Goal: Find specific page/section: Find specific page/section

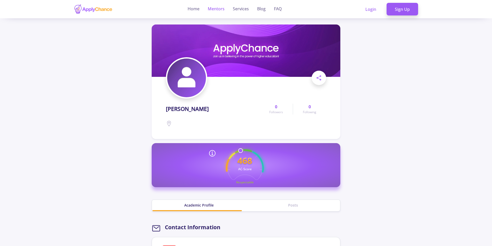
click at [215, 10] on link "Mentors" at bounding box center [216, 9] width 17 height 18
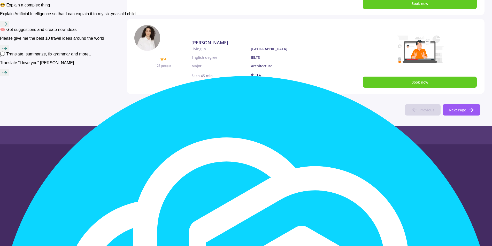
scroll to position [355, 0]
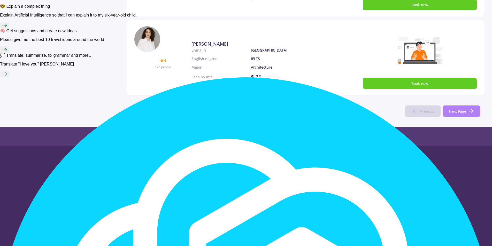
click at [460, 111] on span "Next Page" at bounding box center [456, 111] width 17 height 5
type input "2"
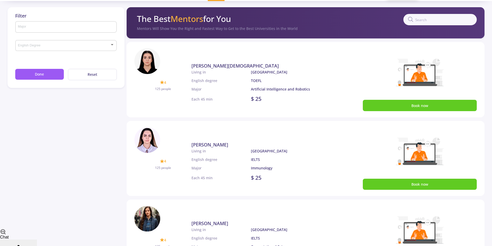
scroll to position [0, 0]
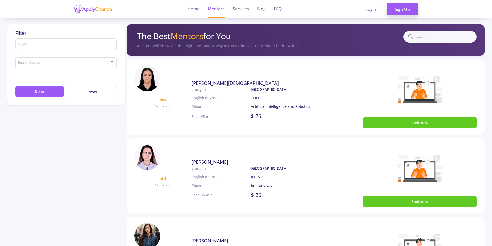
click at [429, 37] on input "text" at bounding box center [439, 36] width 73 height 11
type input "ali"
type input "1"
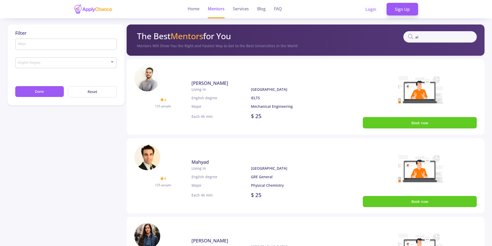
type input "a"
click at [207, 82] on span "[PERSON_NAME]" at bounding box center [209, 83] width 37 height 6
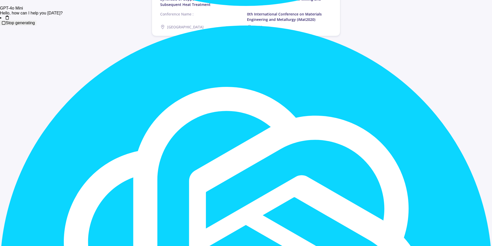
scroll to position [86, 0]
